Goal: Task Accomplishment & Management: Complete application form

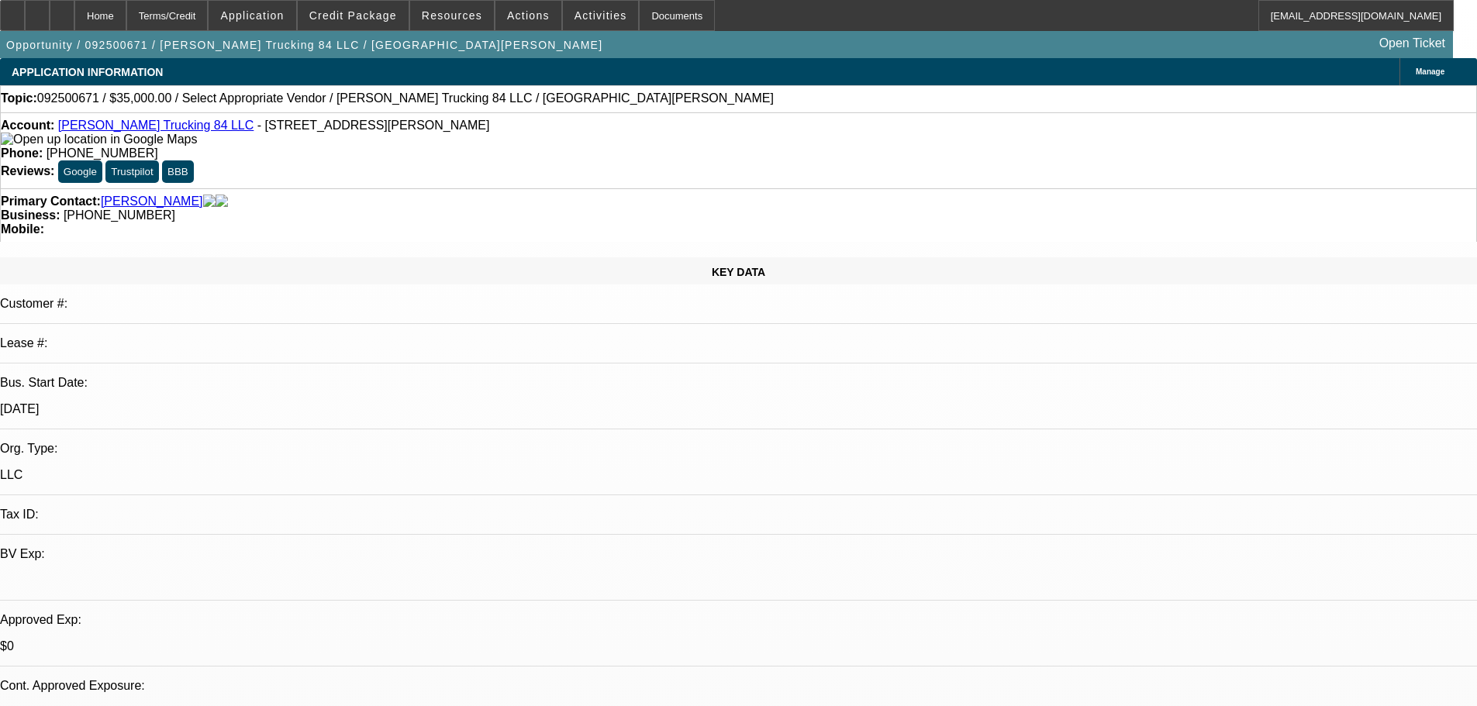
select select "0"
select select "2"
select select "0.1"
select select "4"
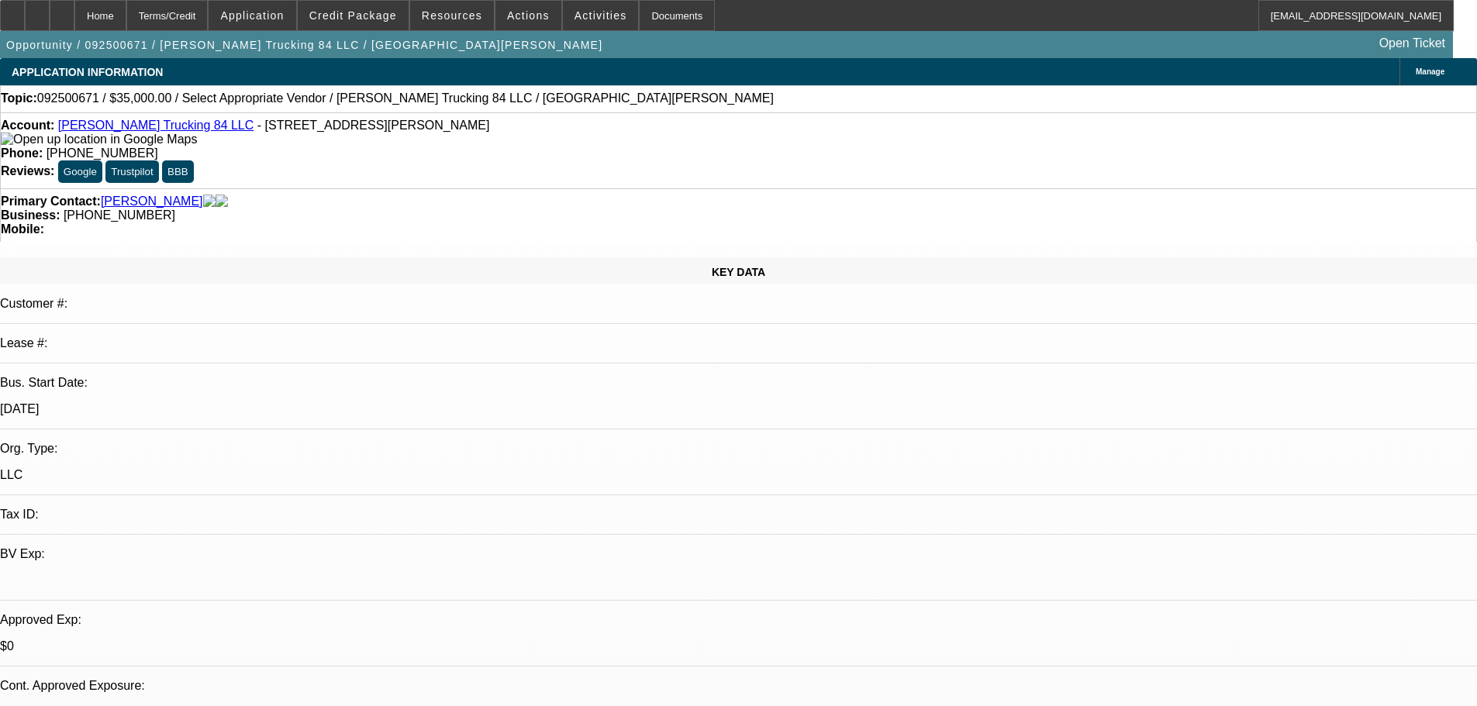
select select "0"
select select "2"
select select "0.1"
select select "4"
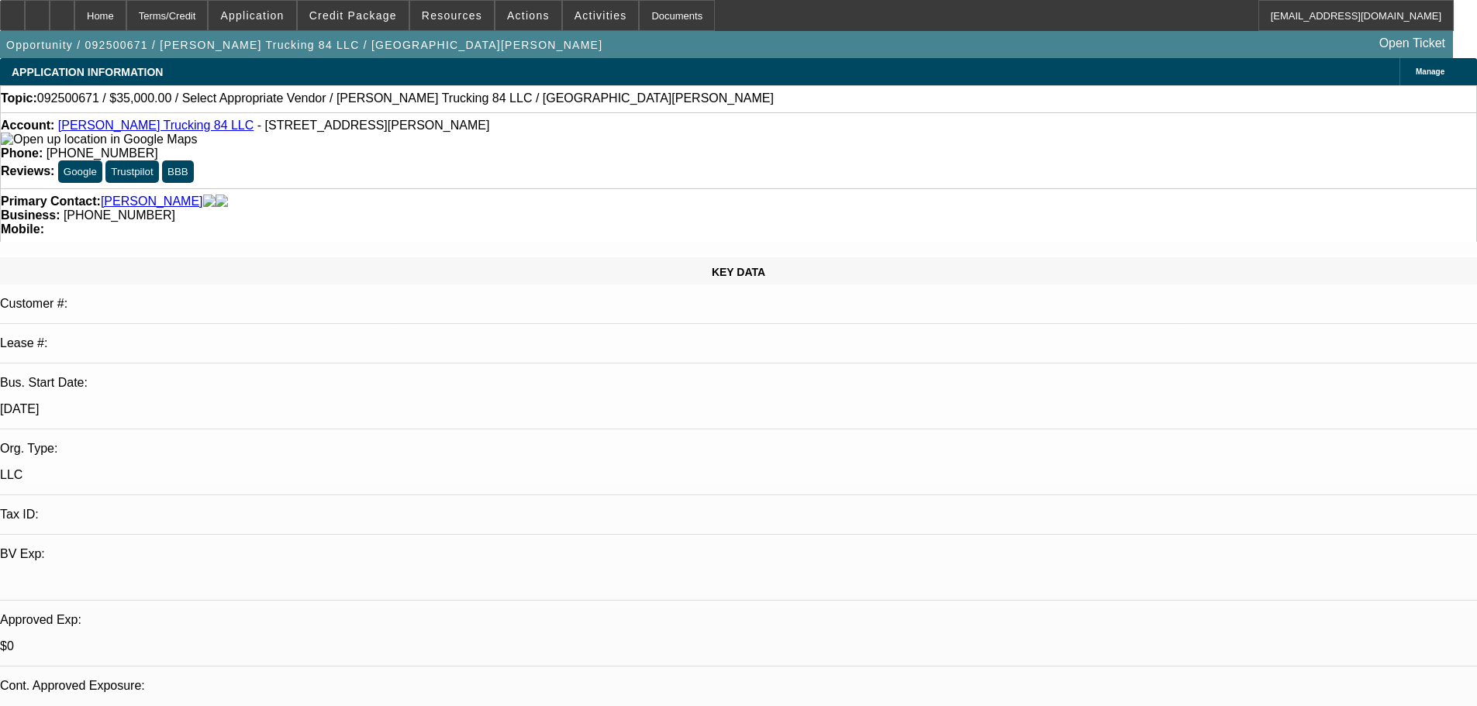
scroll to position [698, 0]
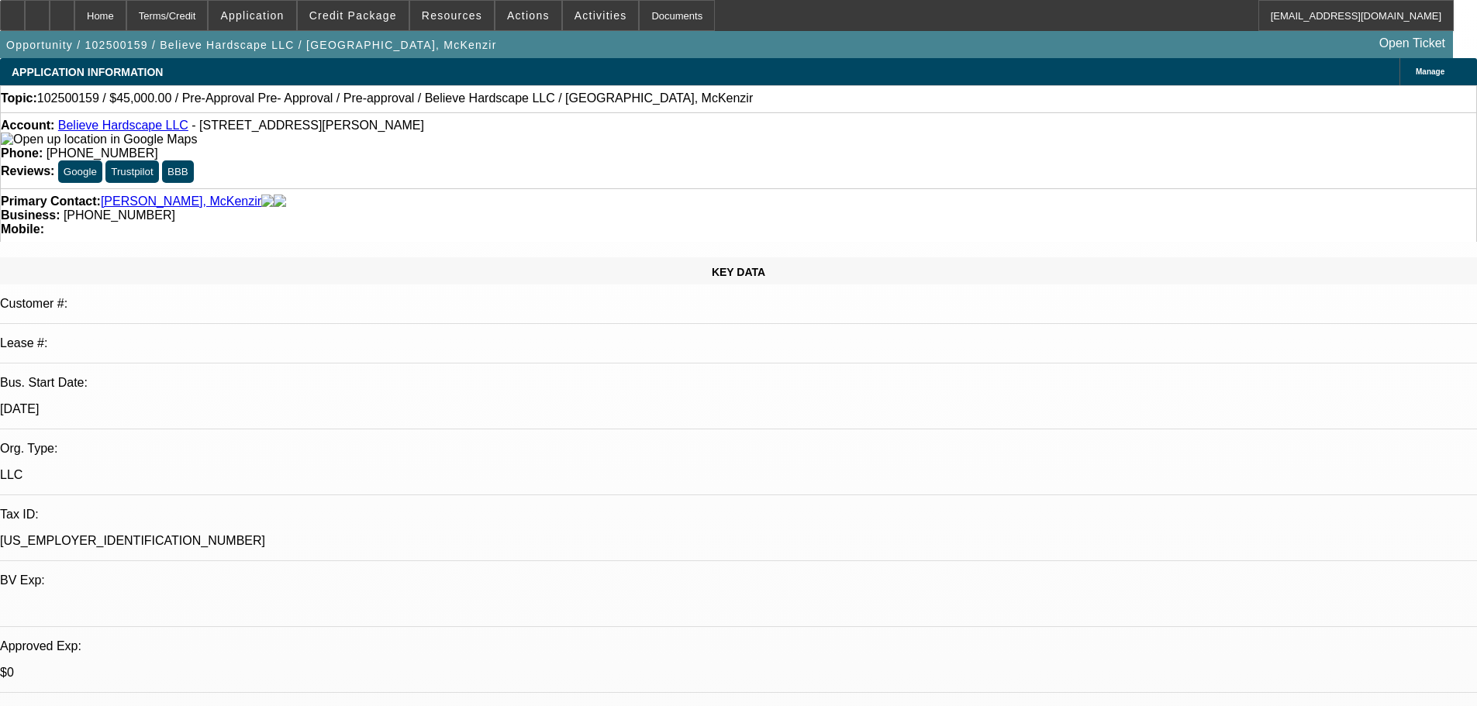
select select "0"
select select "0.1"
select select "4"
select select "0"
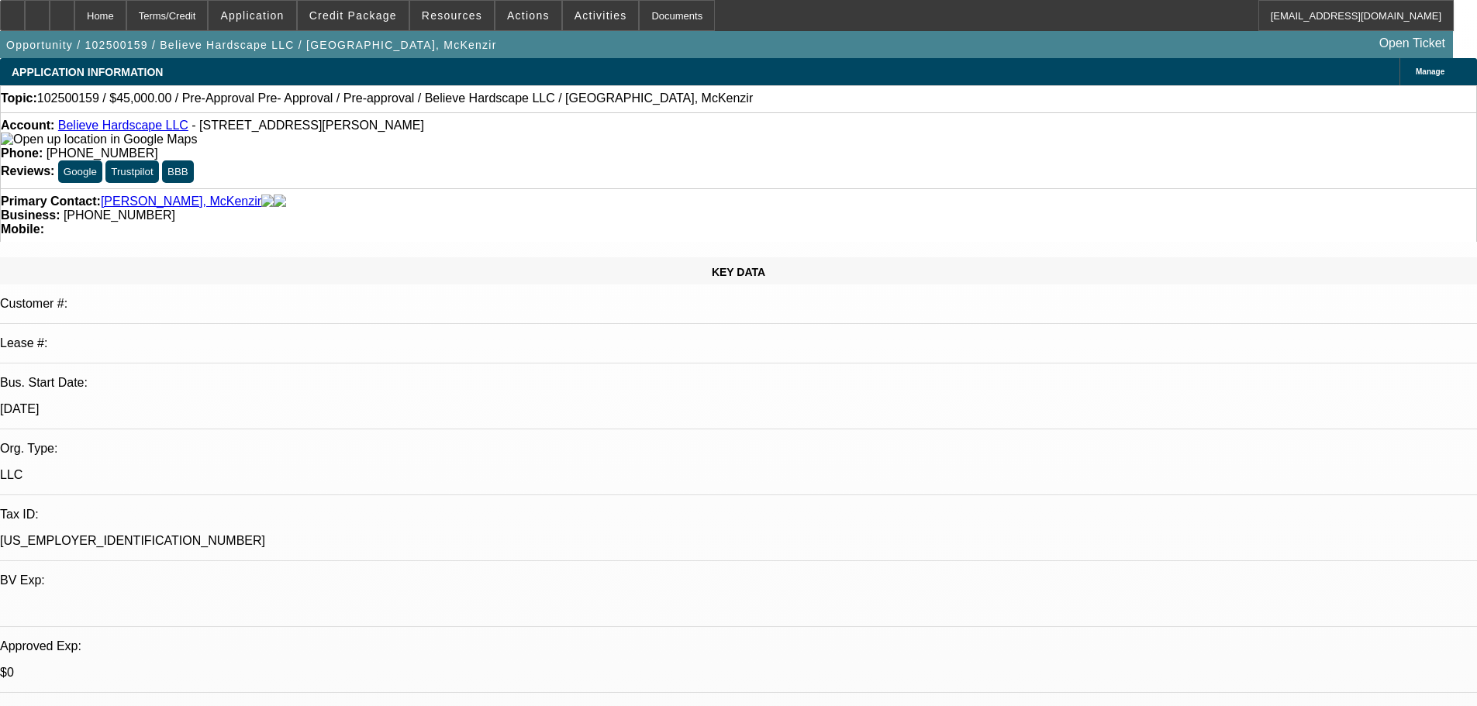
select select "0"
select select "0.1"
select select "4"
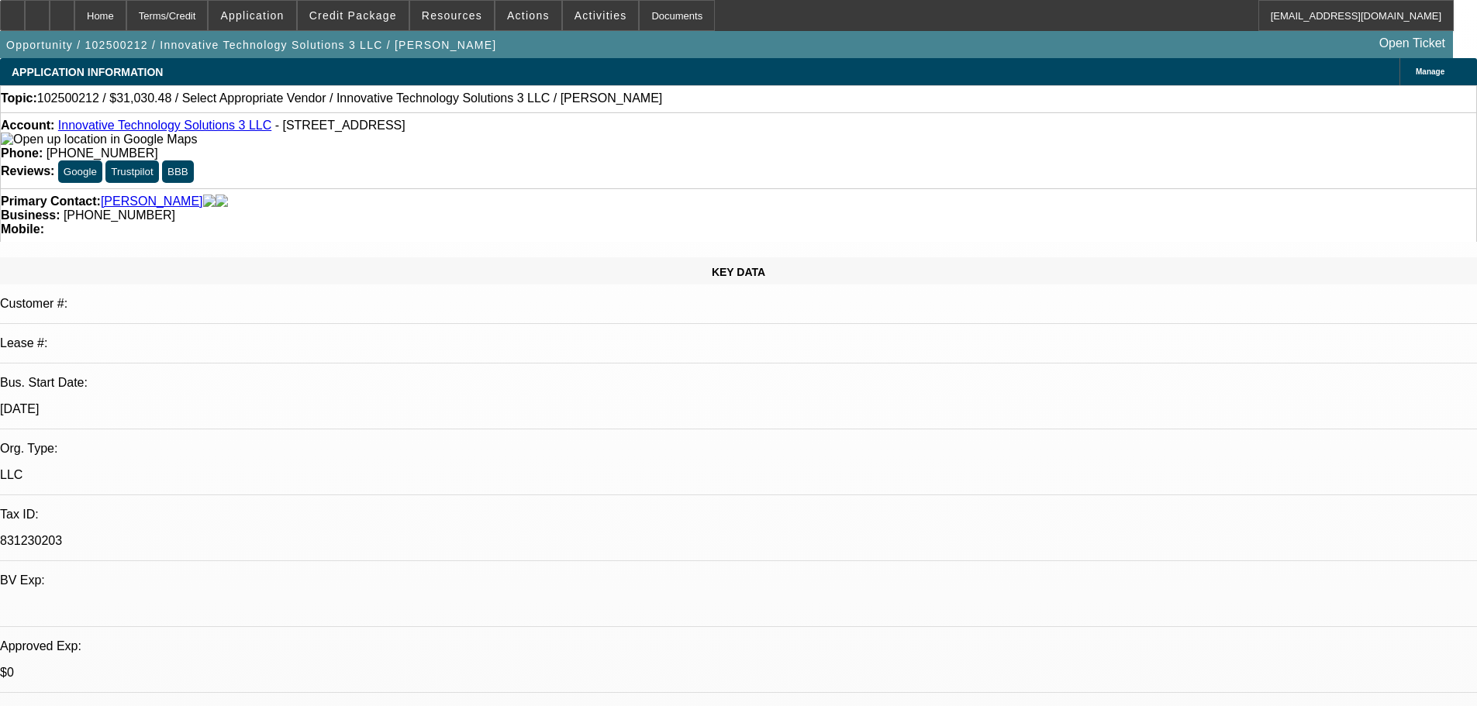
select select "0"
select select "6"
click at [205, 128] on link "Innovative Technology Solutions 3 LLC" at bounding box center [164, 125] width 213 height 13
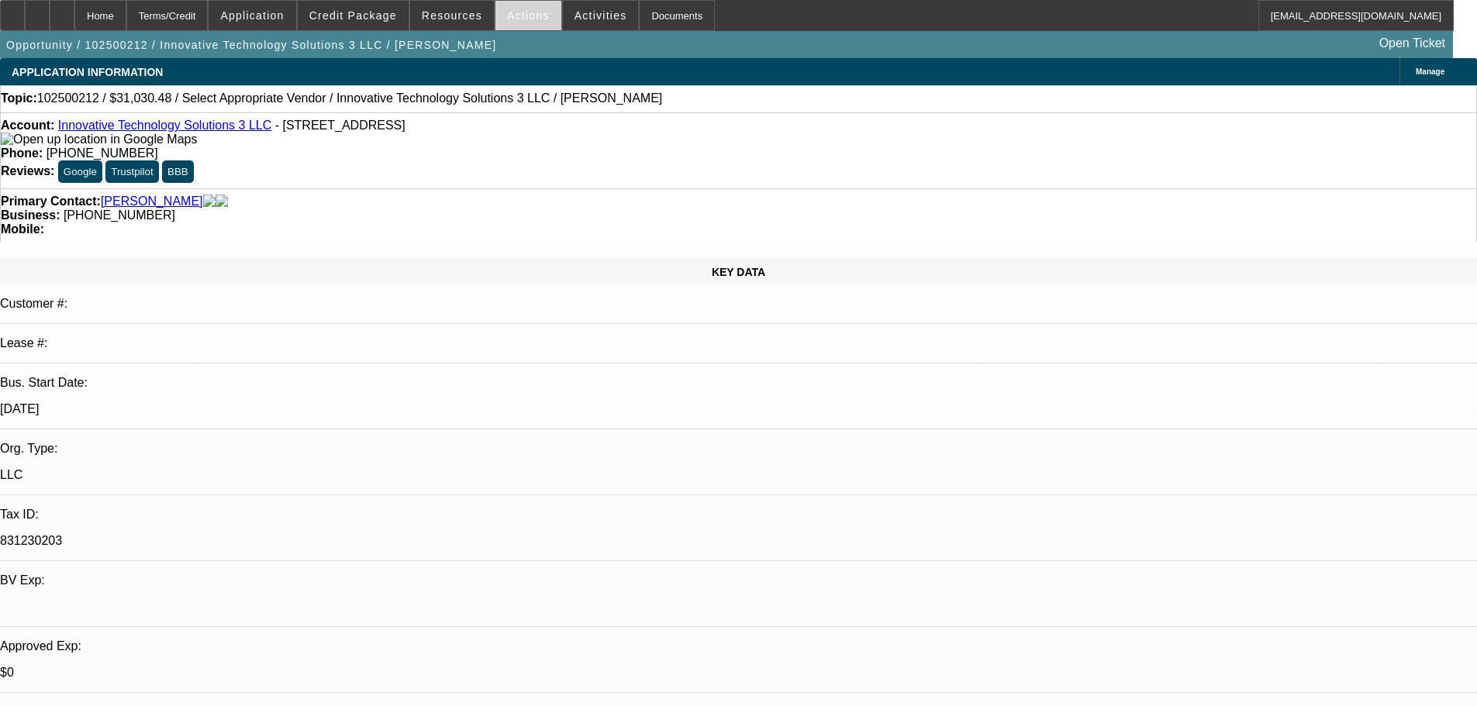
click at [527, 13] on span "Actions" at bounding box center [528, 15] width 43 height 12
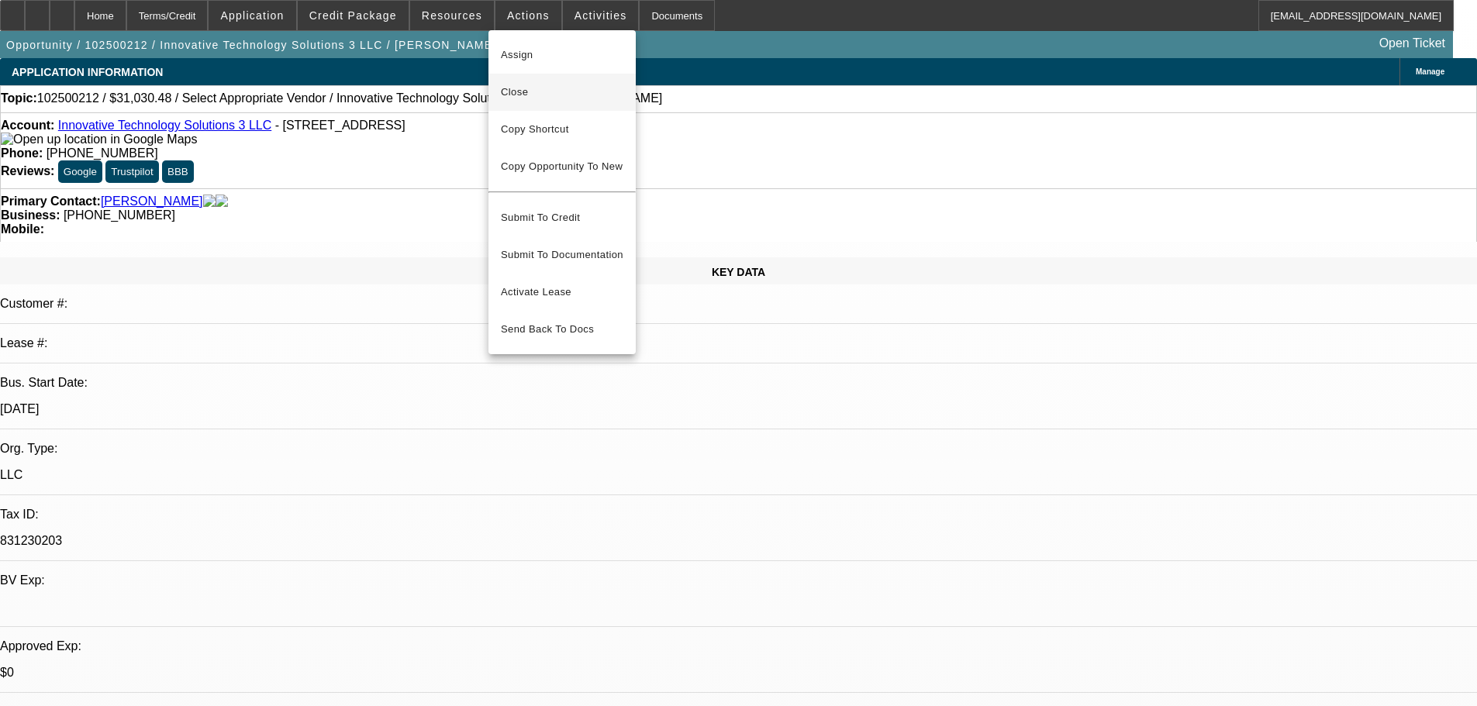
click at [562, 88] on span "Close" at bounding box center [562, 92] width 123 height 19
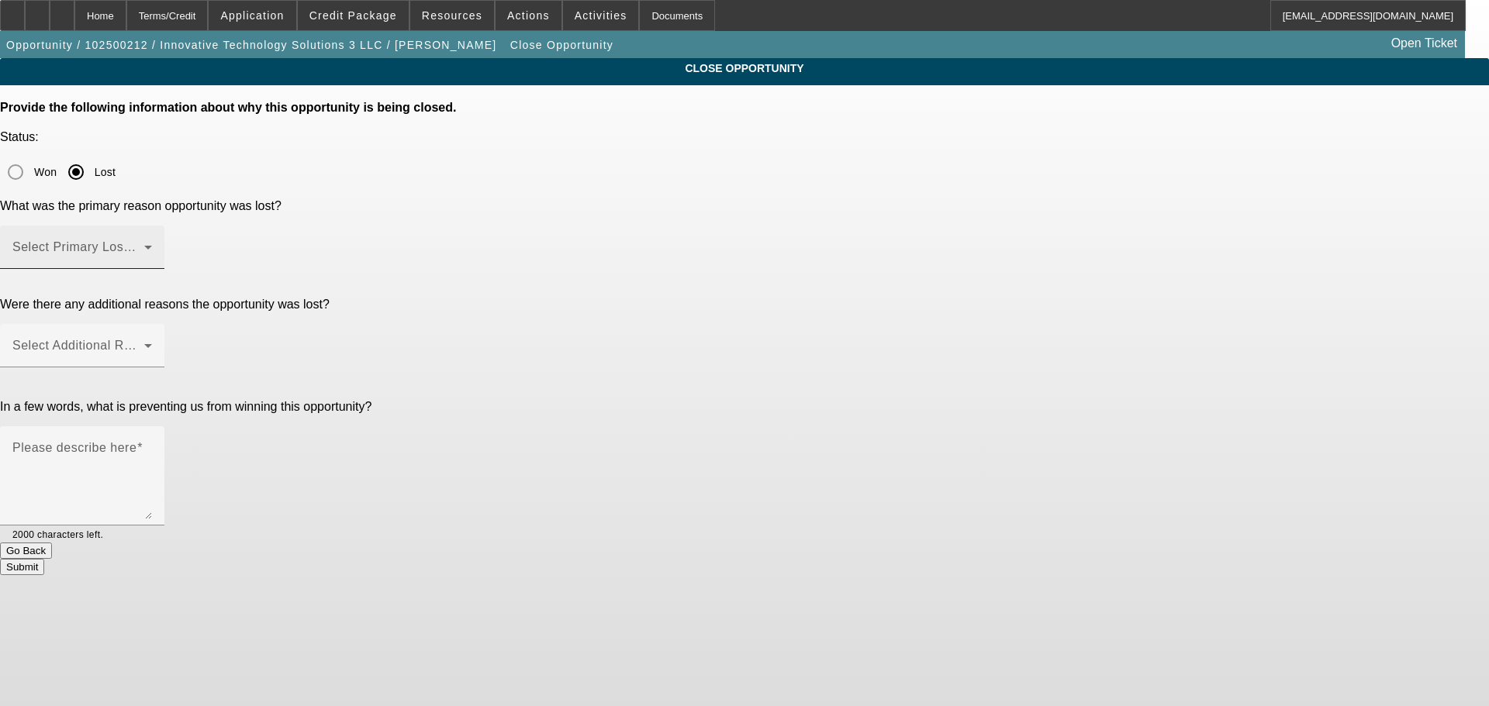
click at [144, 244] on span at bounding box center [78, 253] width 132 height 19
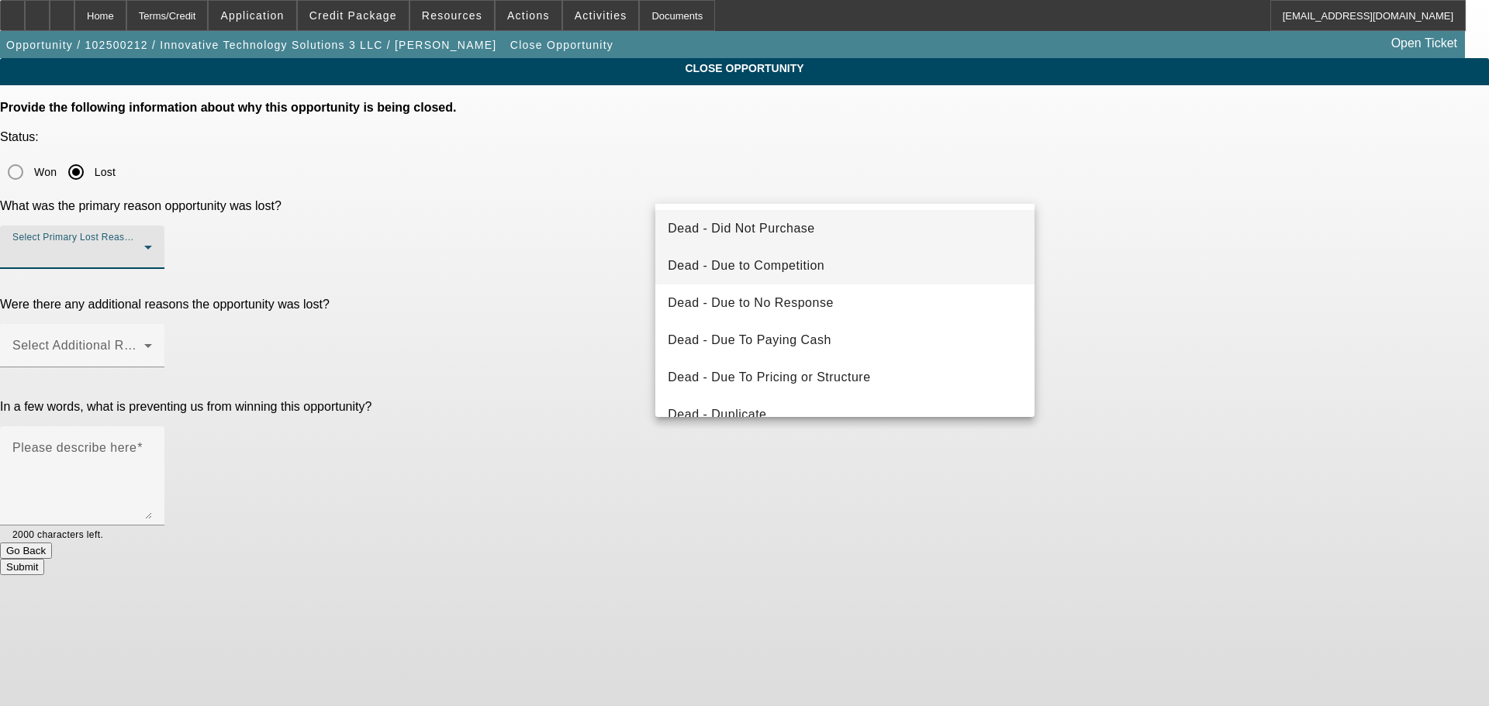
click at [825, 266] on mat-option "Dead - Due to Competition" at bounding box center [844, 265] width 379 height 37
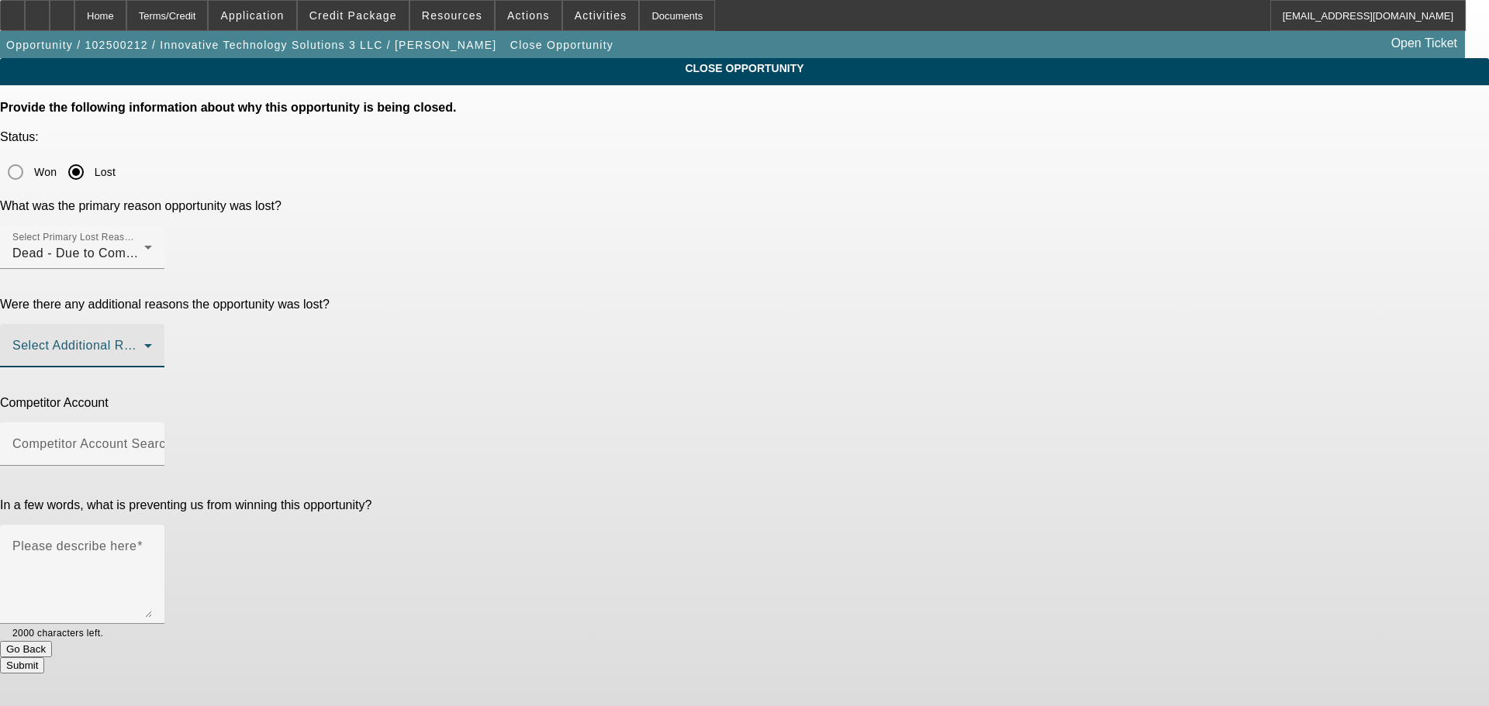
click at [144, 343] on span at bounding box center [78, 352] width 132 height 19
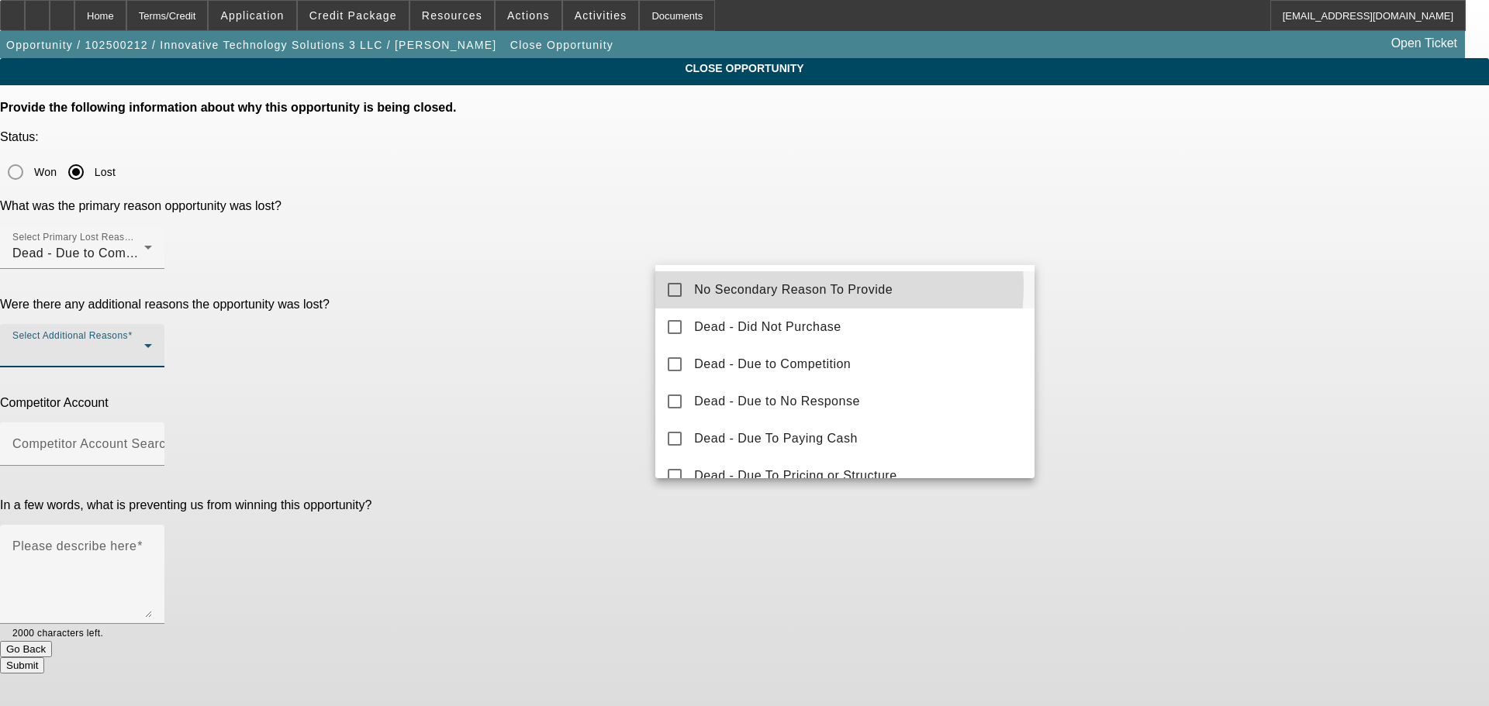
click at [816, 287] on span "No Secondary Reason To Provide" at bounding box center [793, 290] width 199 height 19
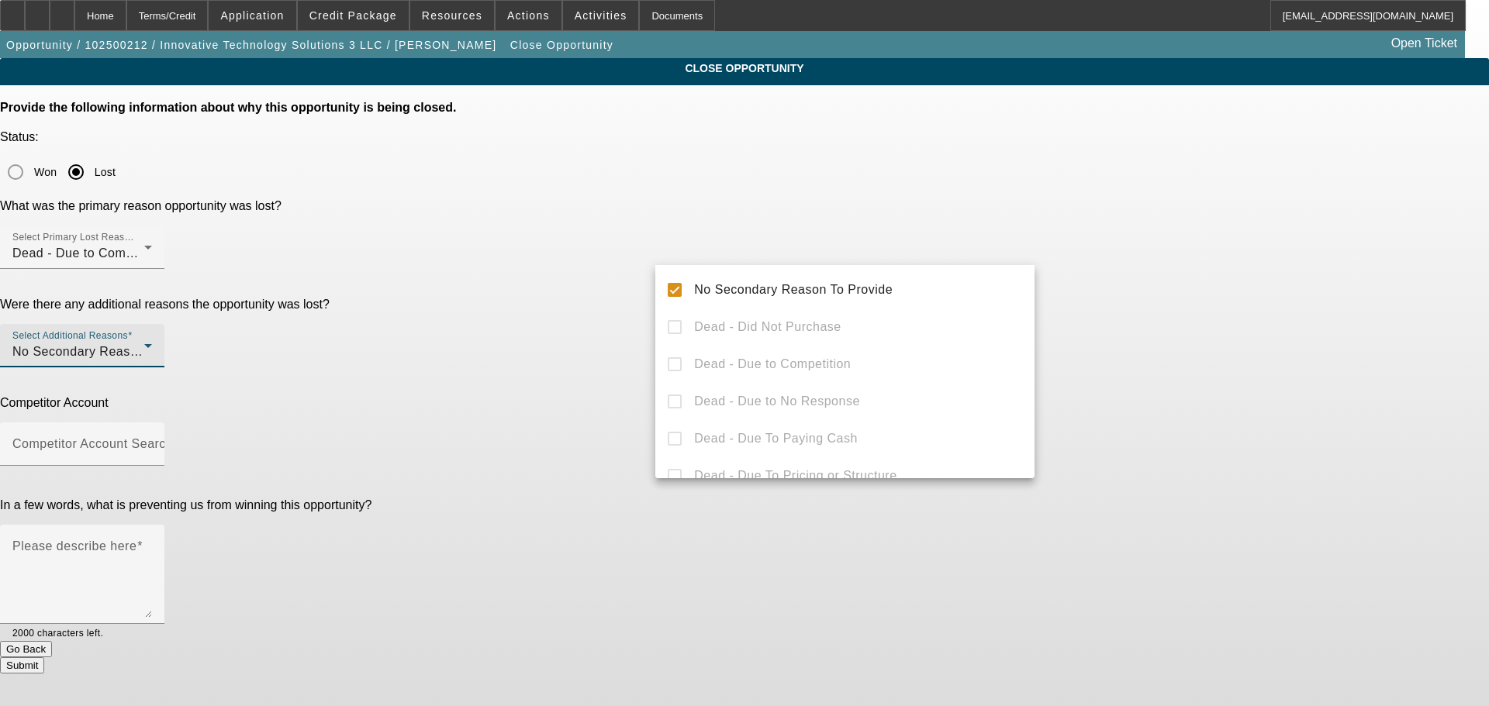
drag, startPoint x: 1174, startPoint y: 284, endPoint x: 1166, endPoint y: 285, distance: 7.8
click at [1173, 284] on div at bounding box center [744, 353] width 1489 height 706
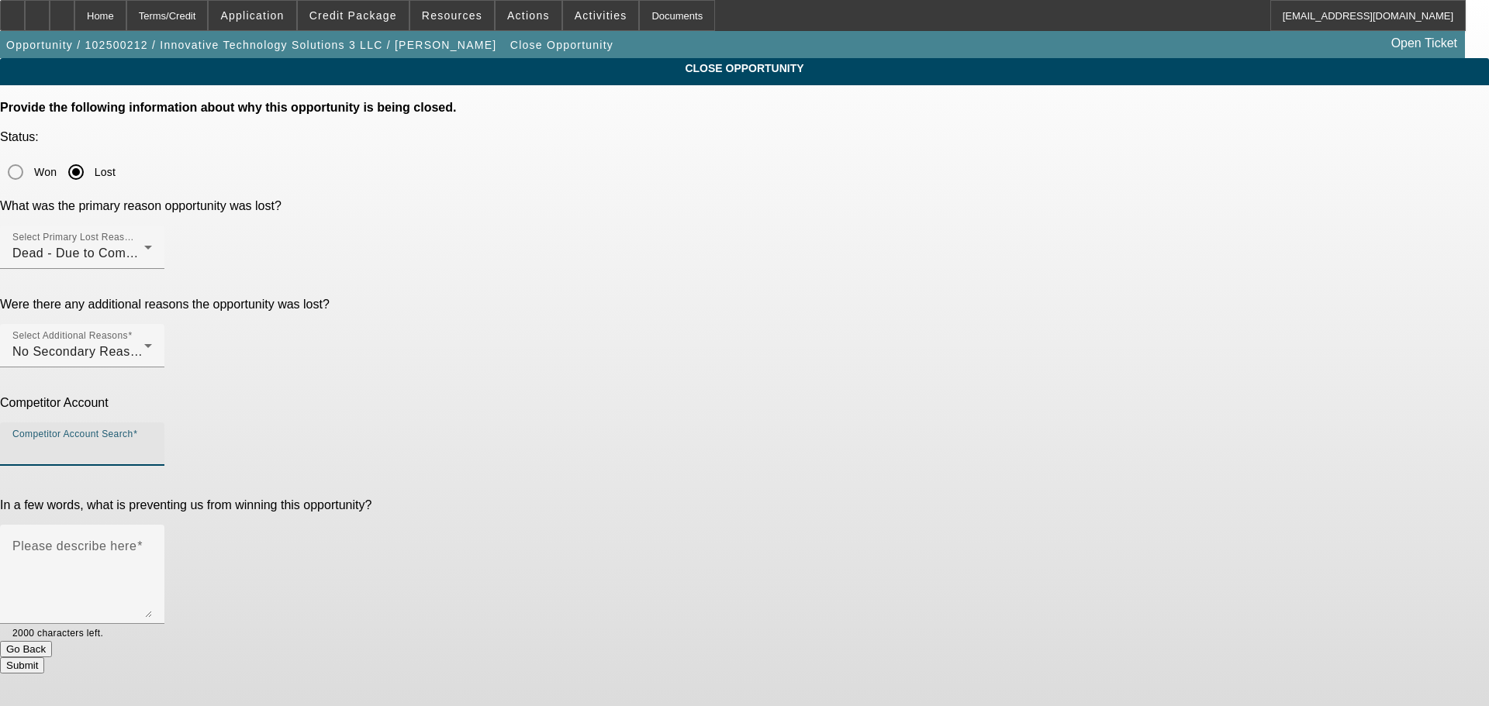
click at [152, 441] on input "Competitor Account Search" at bounding box center [82, 450] width 140 height 19
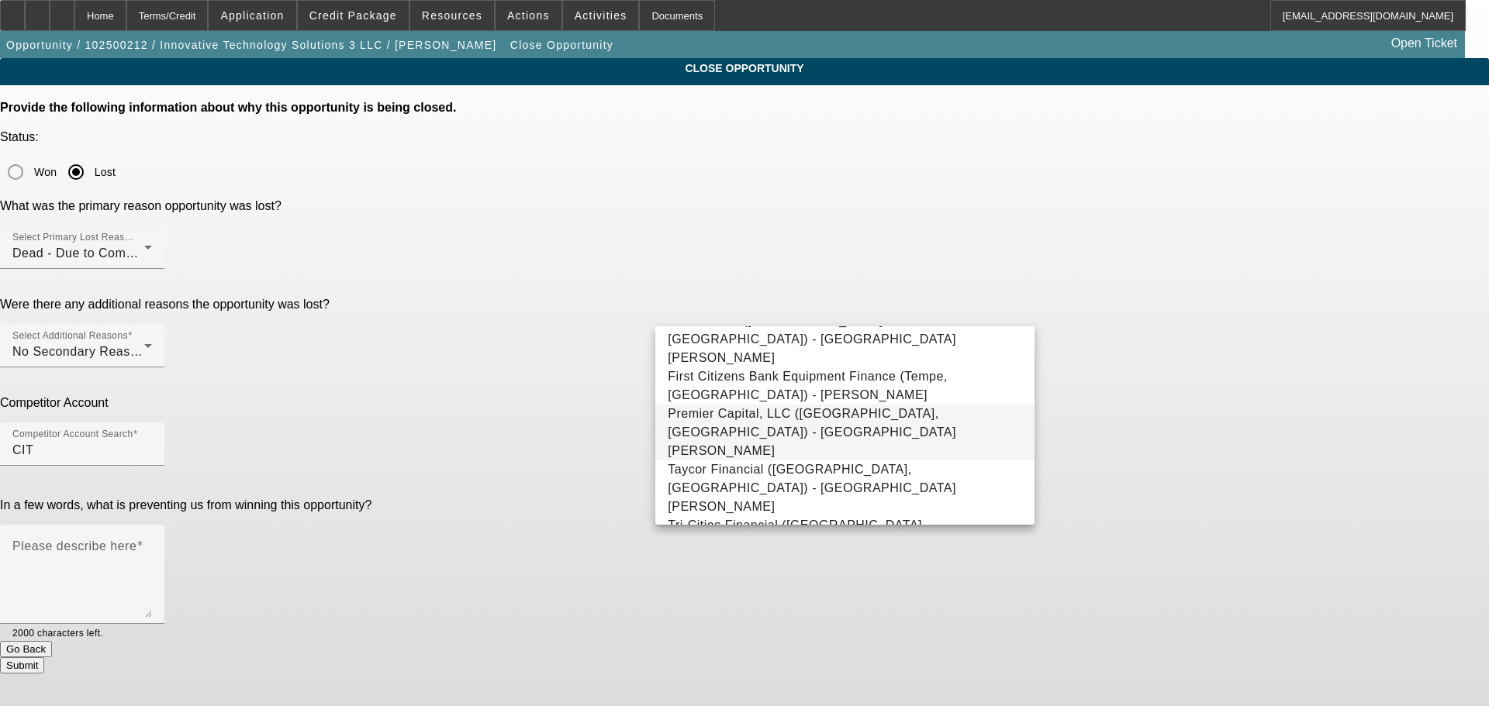
scroll to position [37, 0]
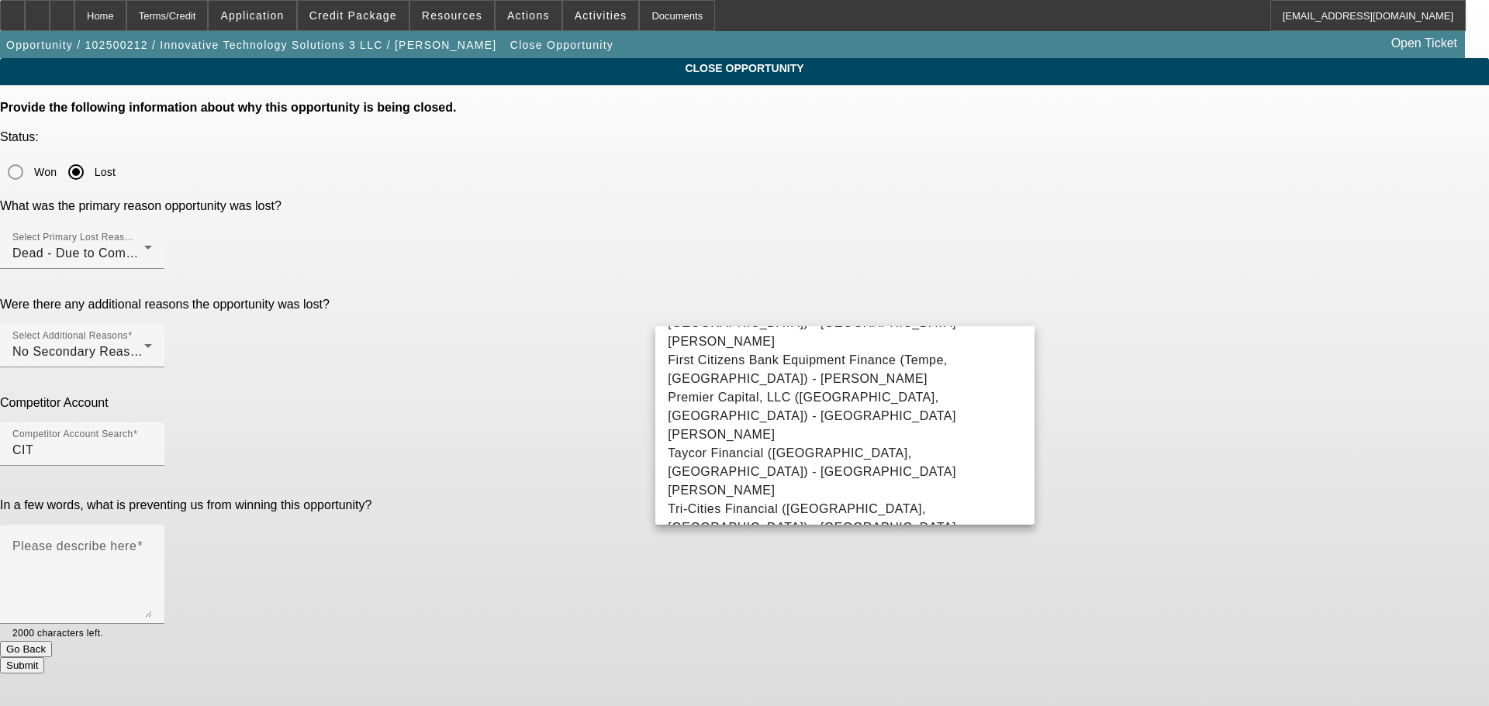
click at [771, 556] on mat-option "-- Other Competitor --" at bounding box center [844, 574] width 379 height 37
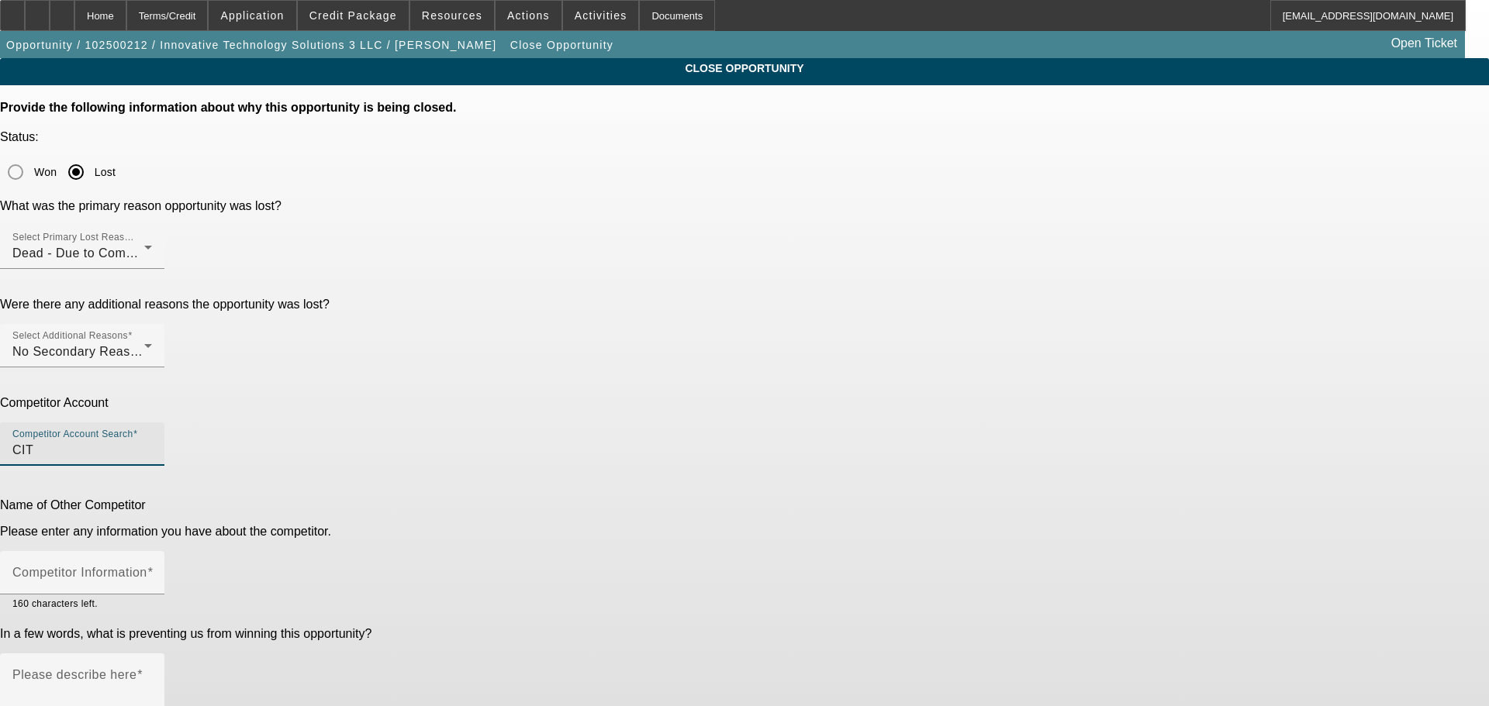
type input "-- Other Competitor --"
click at [153, 566] on label "Competitor Information" at bounding box center [82, 573] width 140 height 14
click at [152, 570] on input "Competitor Information" at bounding box center [82, 579] width 140 height 19
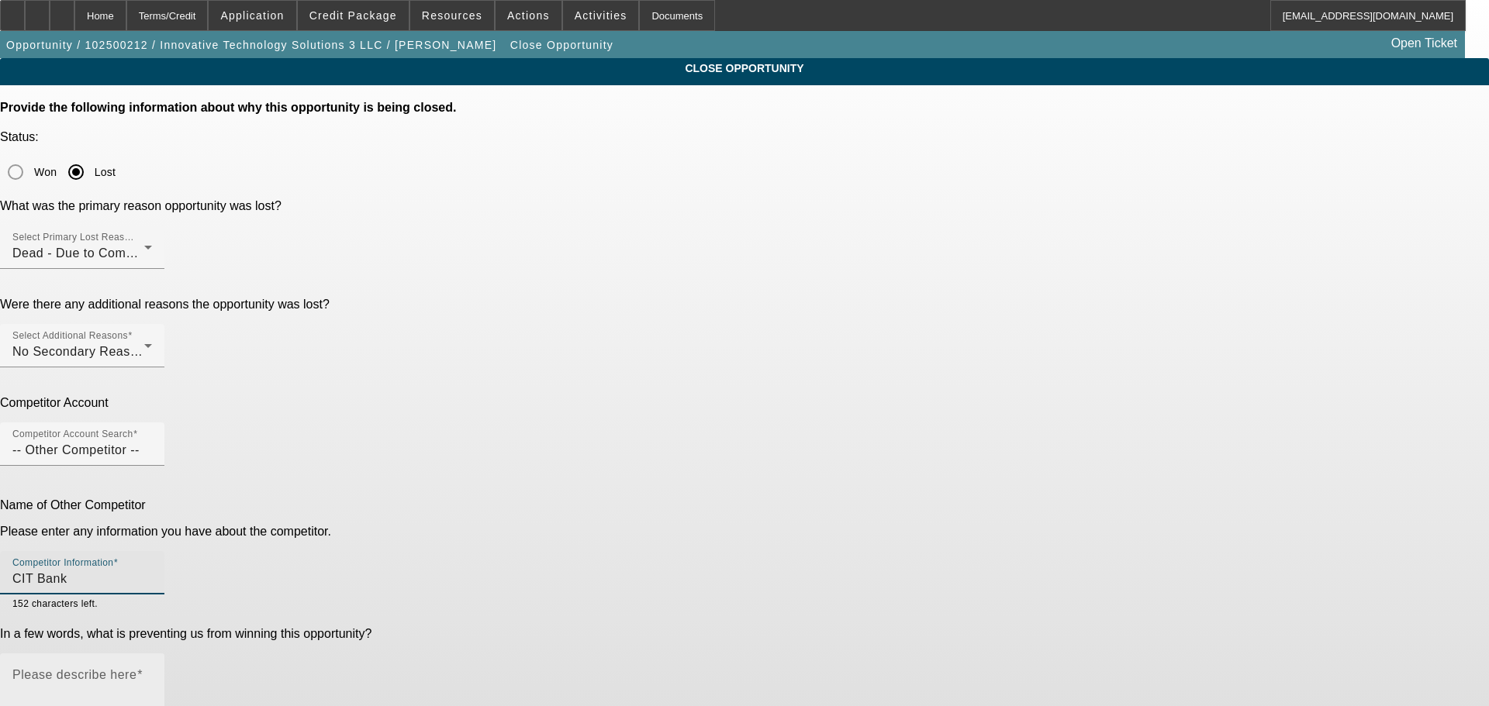
type input "CIT Bank"
click at [152, 672] on textarea "Please describe here" at bounding box center [82, 709] width 140 height 74
click at [152, 441] on input "-- Other Competitor --" at bounding box center [82, 450] width 140 height 19
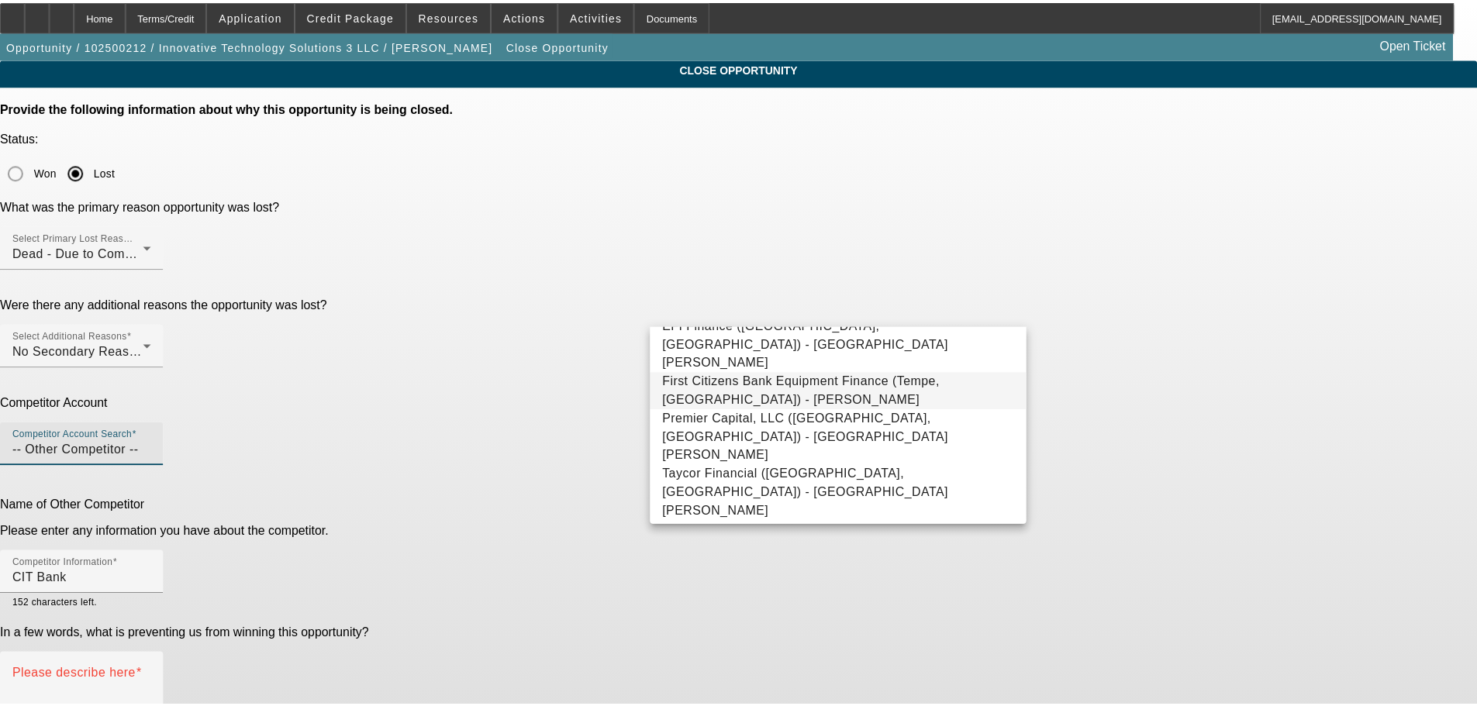
scroll to position [0, 0]
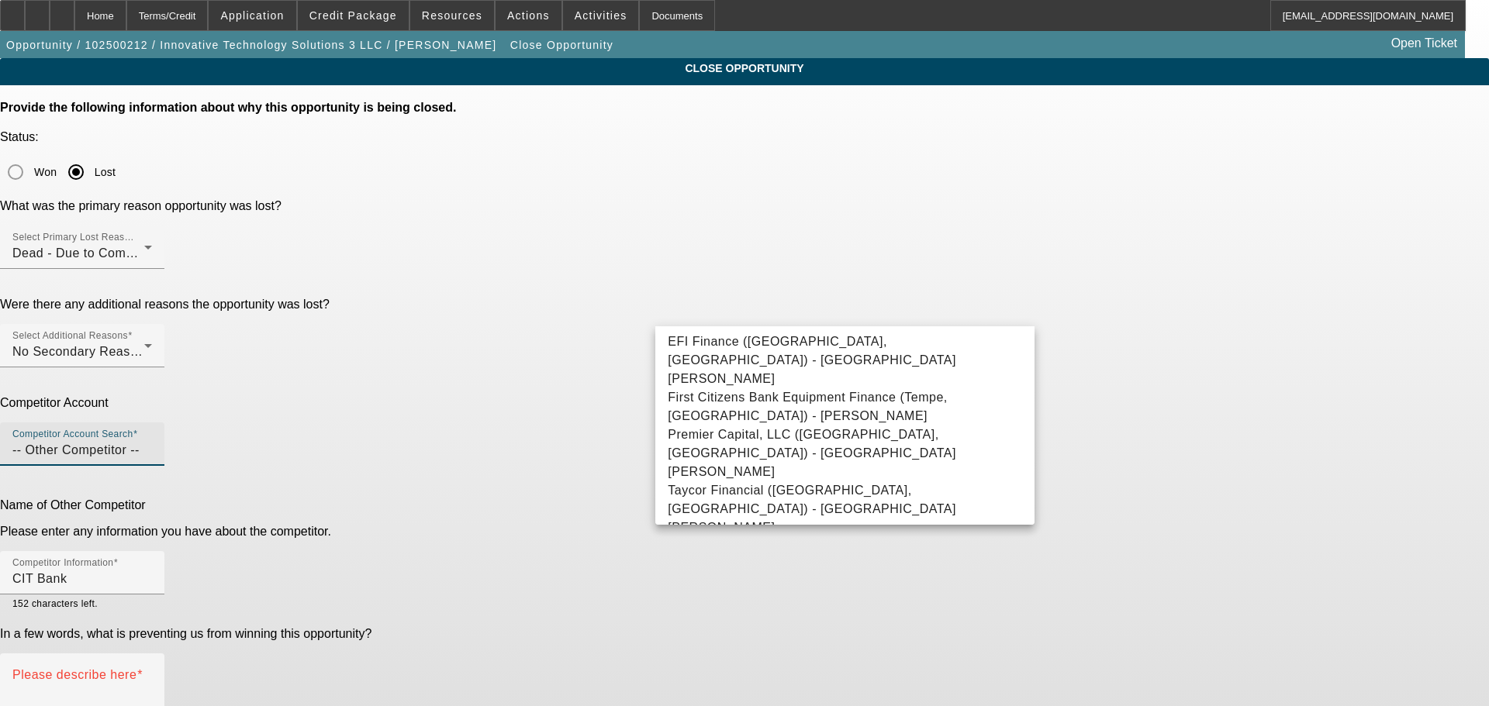
click at [1106, 372] on div "CLOSE OPPORTUNITY Provide the following information about why this opportunity …" at bounding box center [744, 430] width 1489 height 744
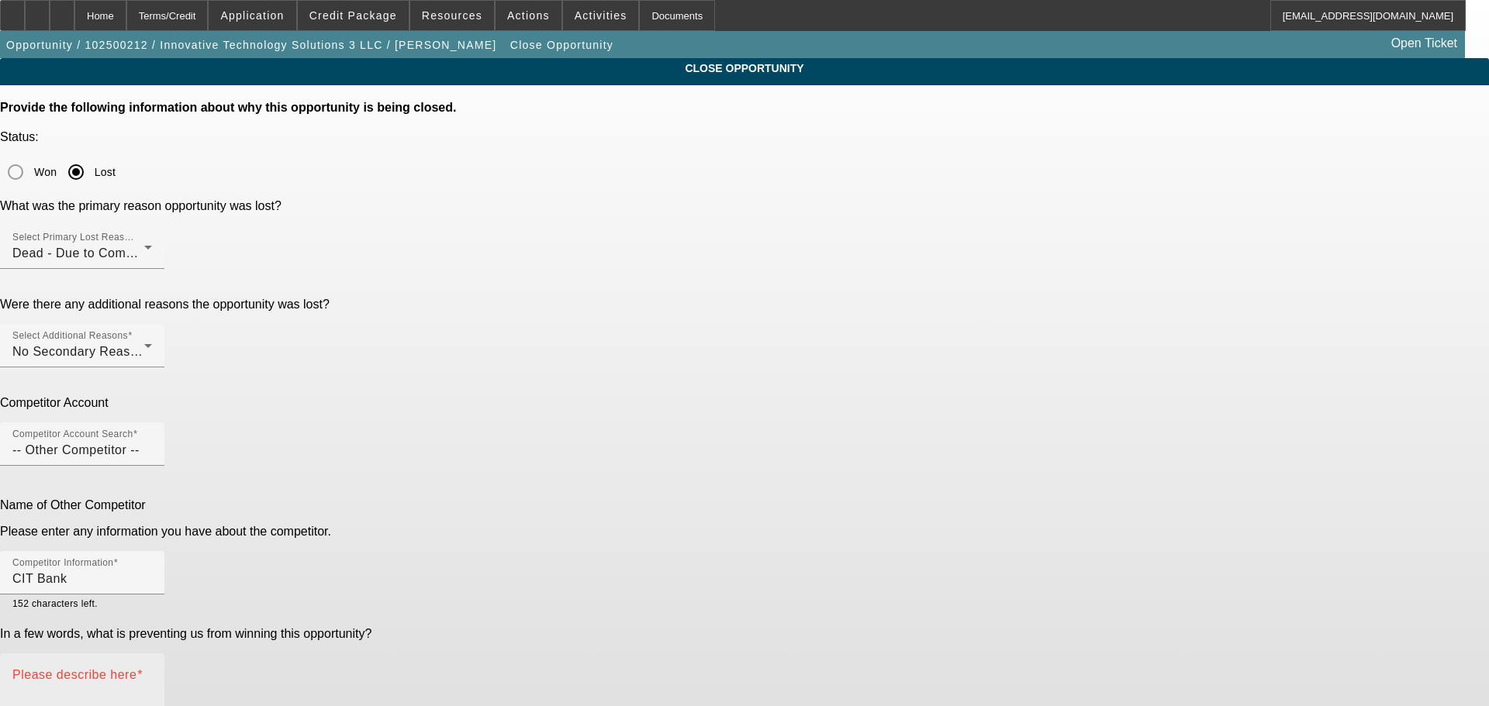
click at [136, 668] on mat-label "Please describe here" at bounding box center [74, 674] width 124 height 13
click at [152, 672] on textarea "Please describe here" at bounding box center [82, 709] width 140 height 74
type textarea "Lisa had me review this deal, 2020 box truck--first deal under business. CIT ha…"
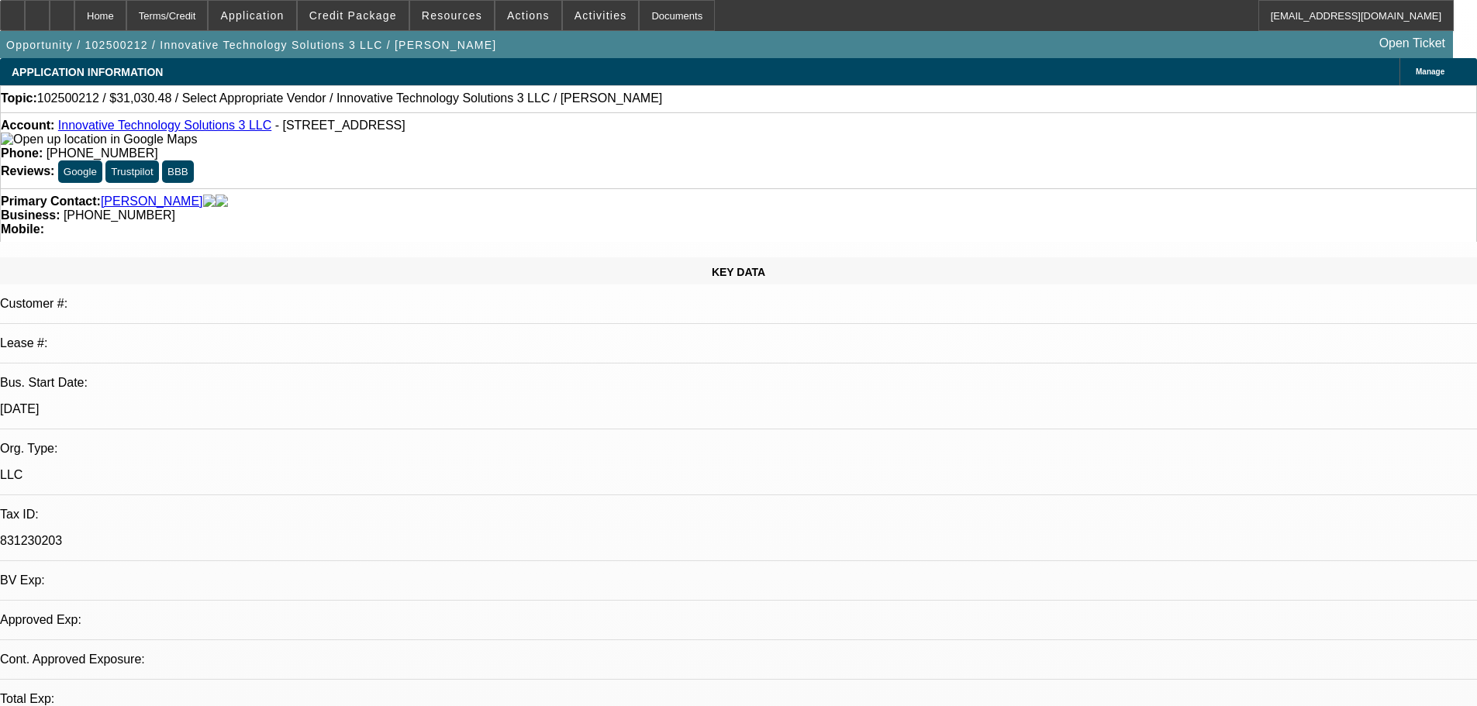
select select "0"
select select "6"
